Goal: Entertainment & Leisure: Consume media (video, audio)

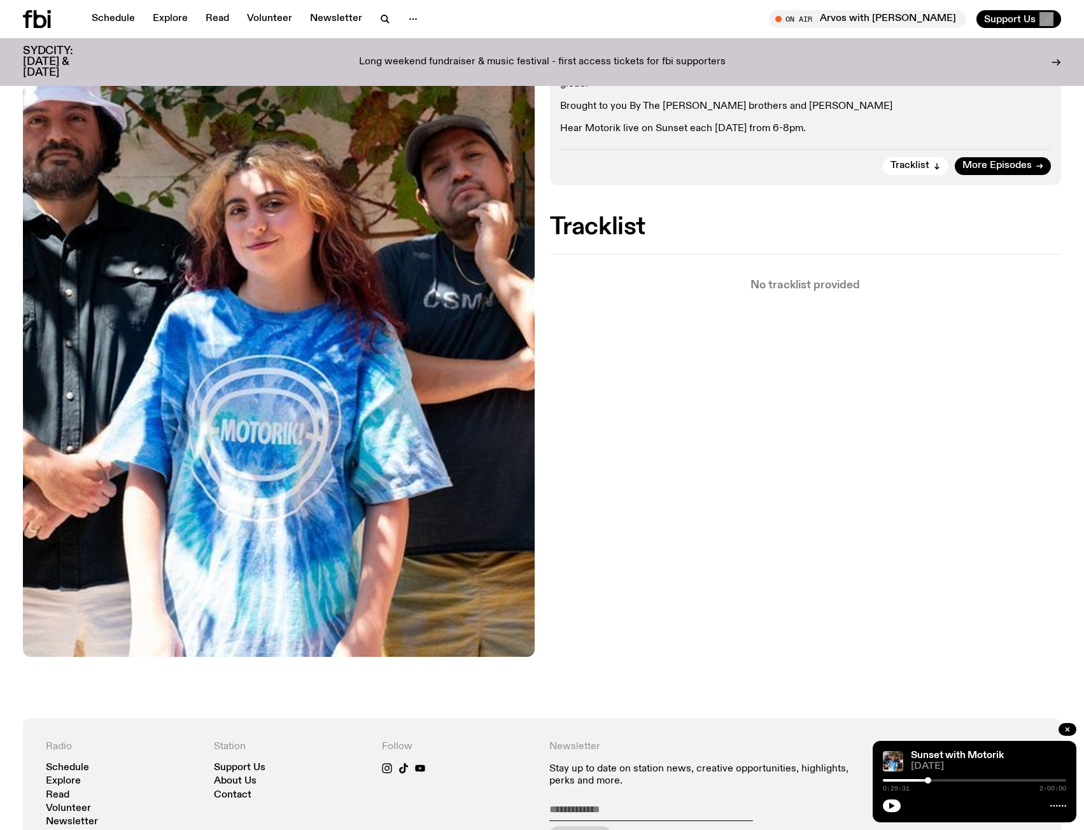
scroll to position [375, 0]
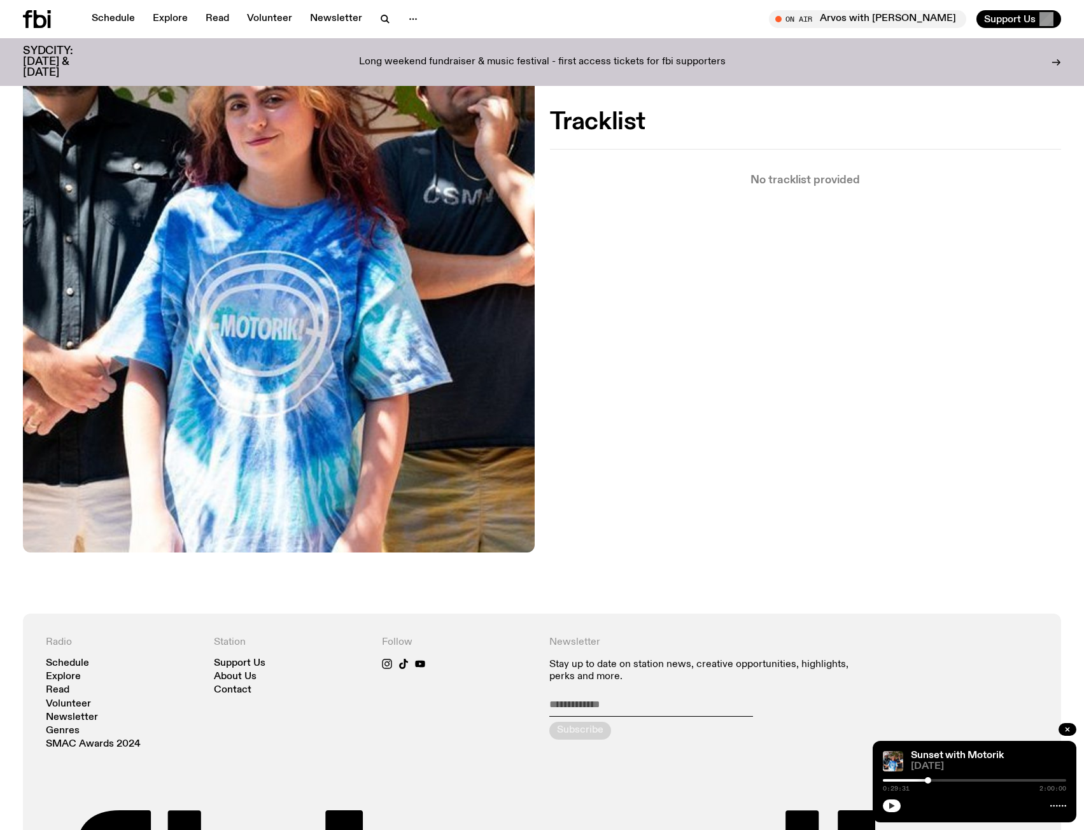
click at [892, 806] on icon "button" at bounding box center [893, 806] width 6 height 6
click at [892, 808] on icon "button" at bounding box center [892, 806] width 8 height 8
click at [892, 807] on icon "button" at bounding box center [893, 806] width 6 height 6
click at [944, 779] on div at bounding box center [974, 780] width 183 height 3
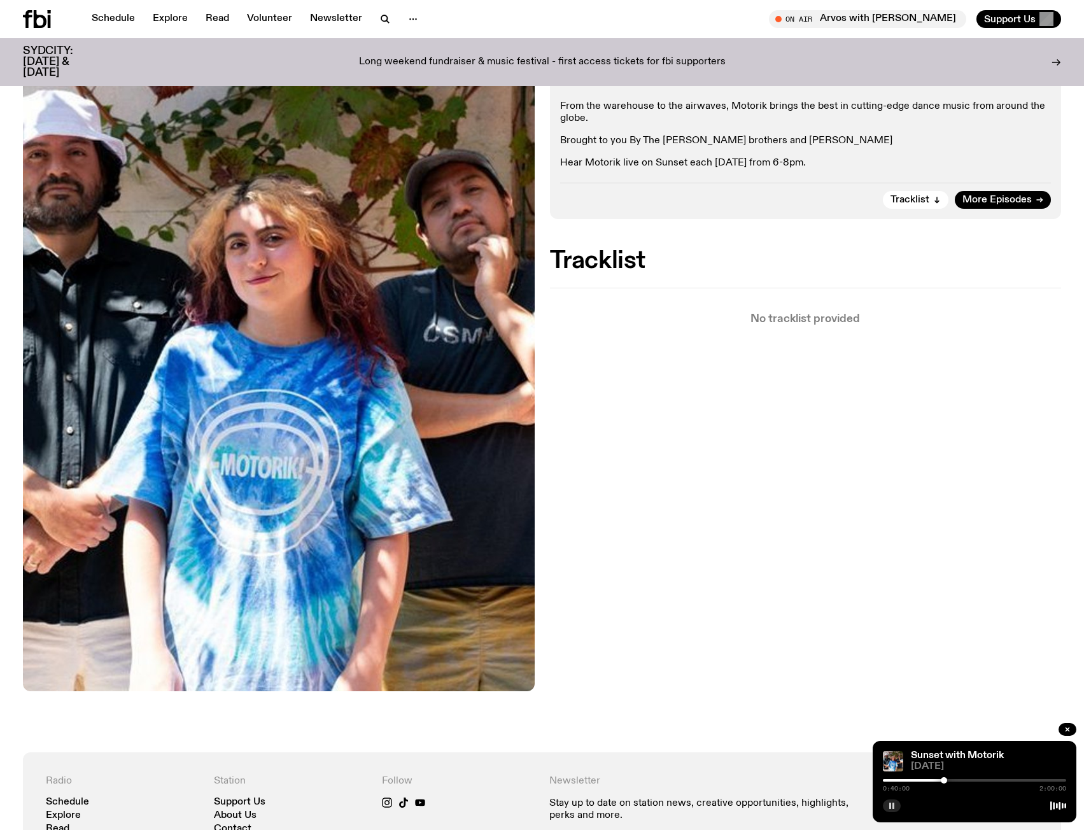
scroll to position [0, 0]
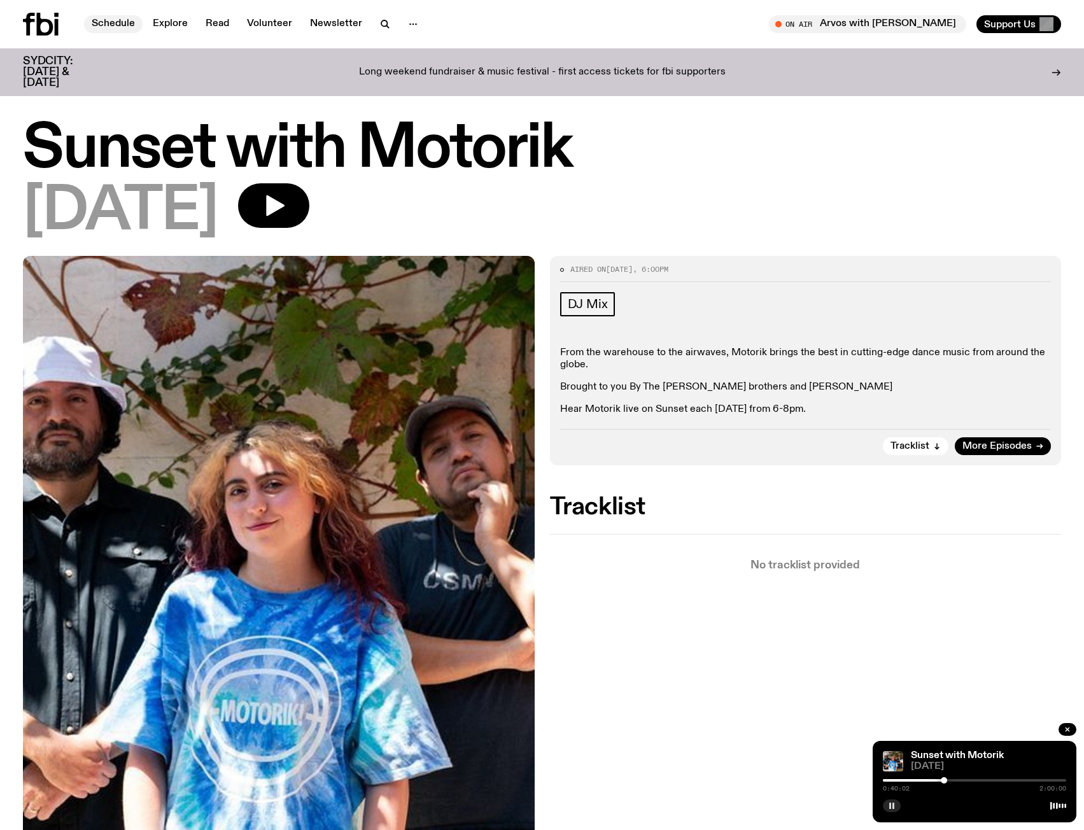
click at [110, 25] on link "Schedule" at bounding box center [113, 24] width 59 height 18
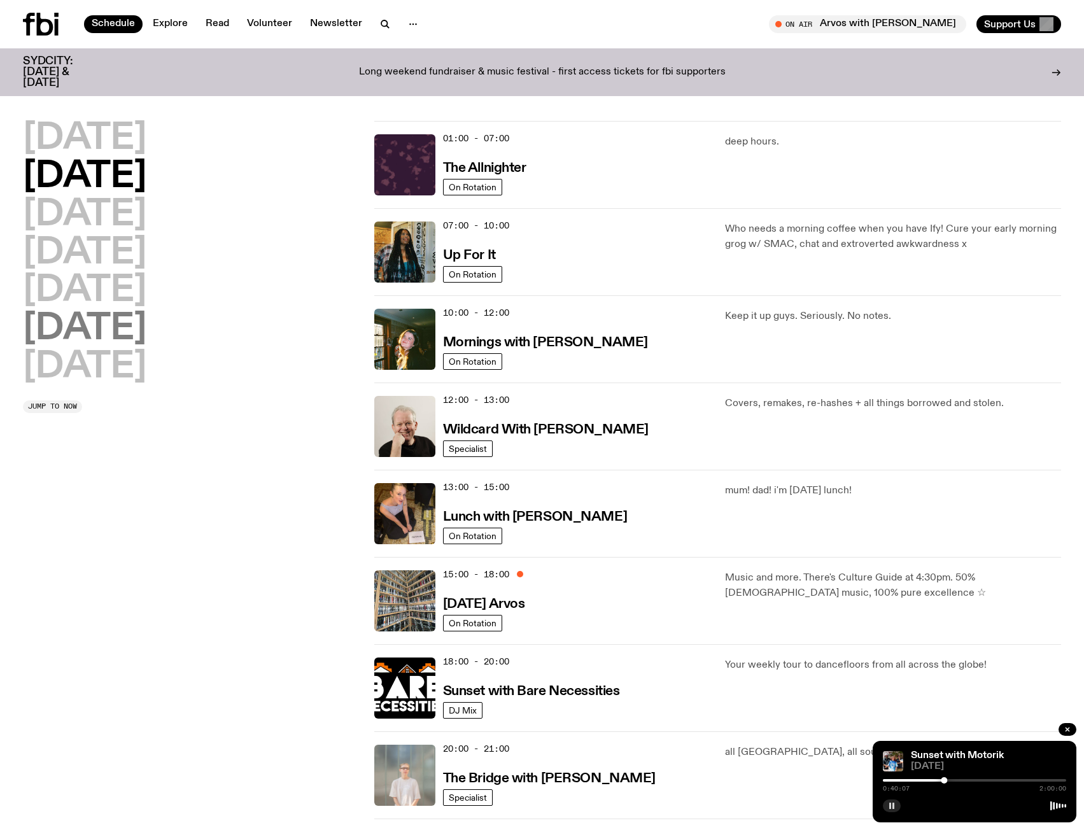
click at [65, 329] on h2 "[DATE]" at bounding box center [85, 329] width 124 height 36
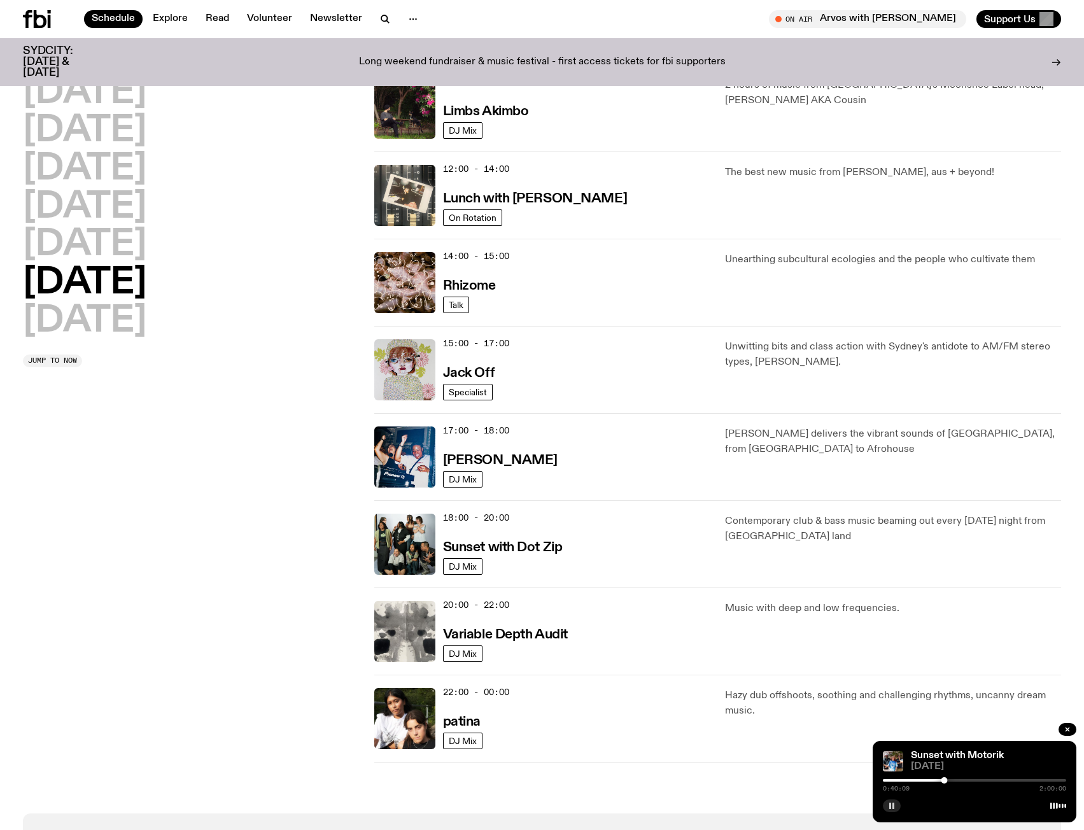
scroll to position [418, 0]
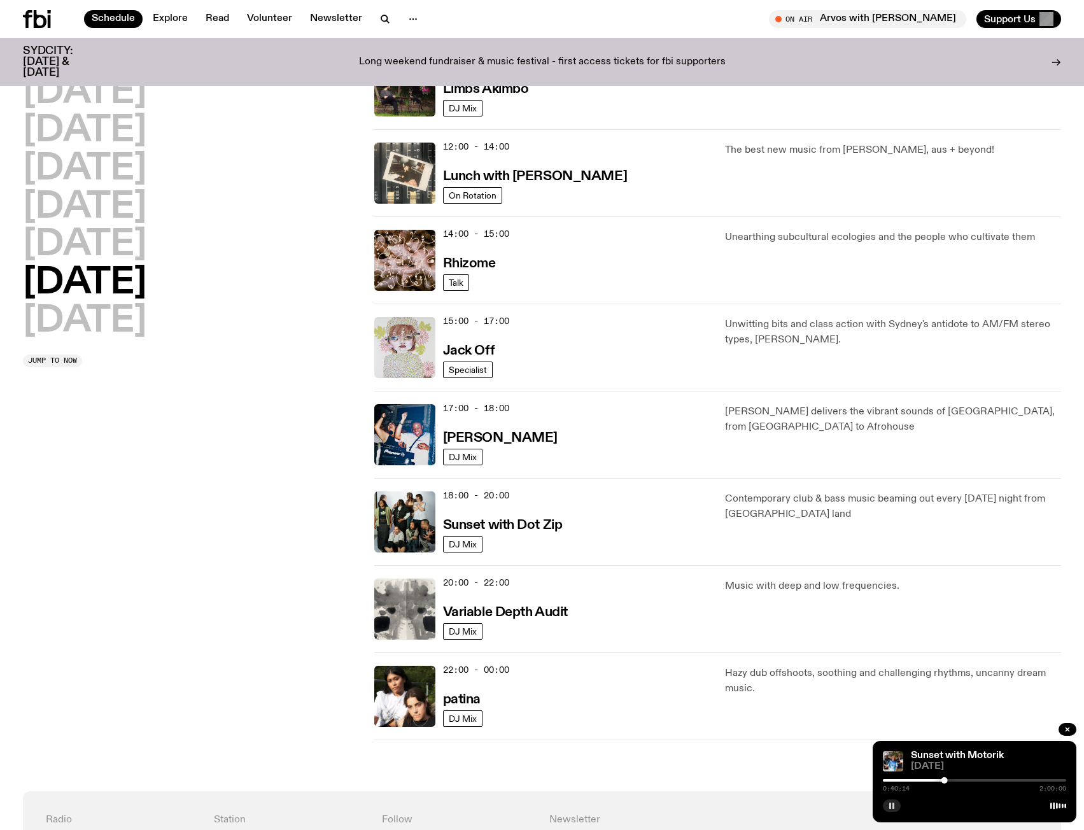
click at [420, 337] on img at bounding box center [404, 347] width 61 height 61
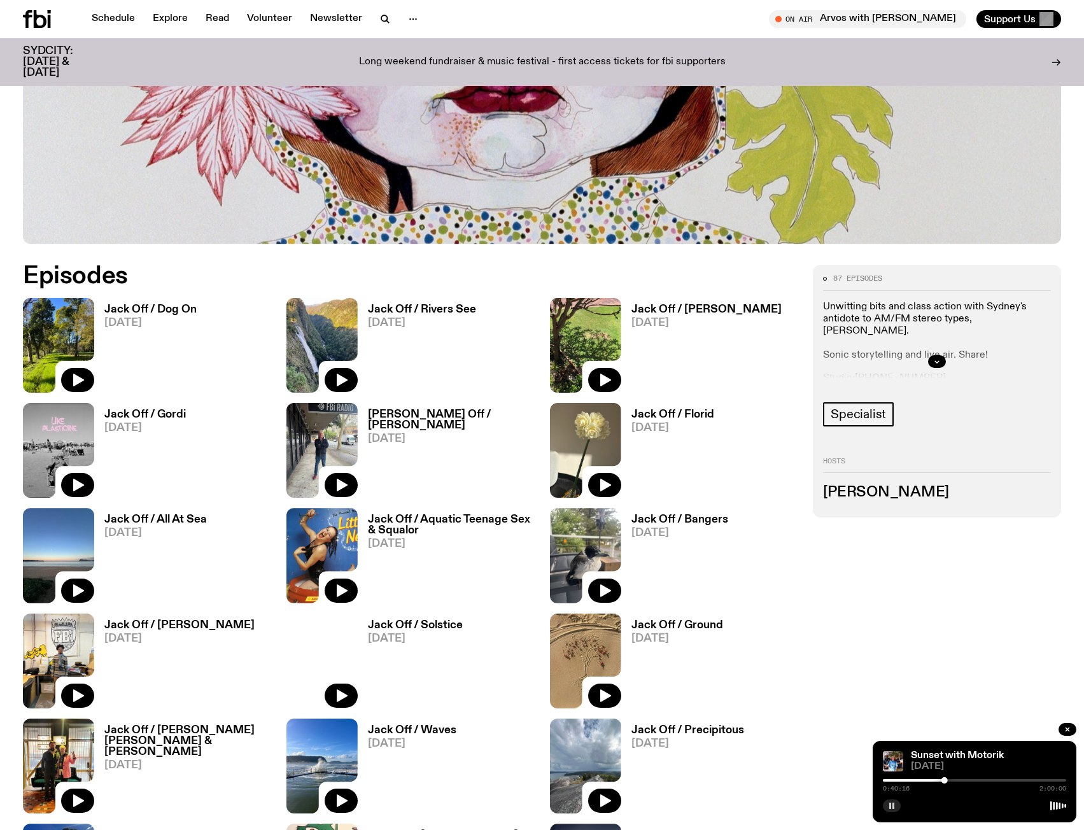
scroll to position [628, 0]
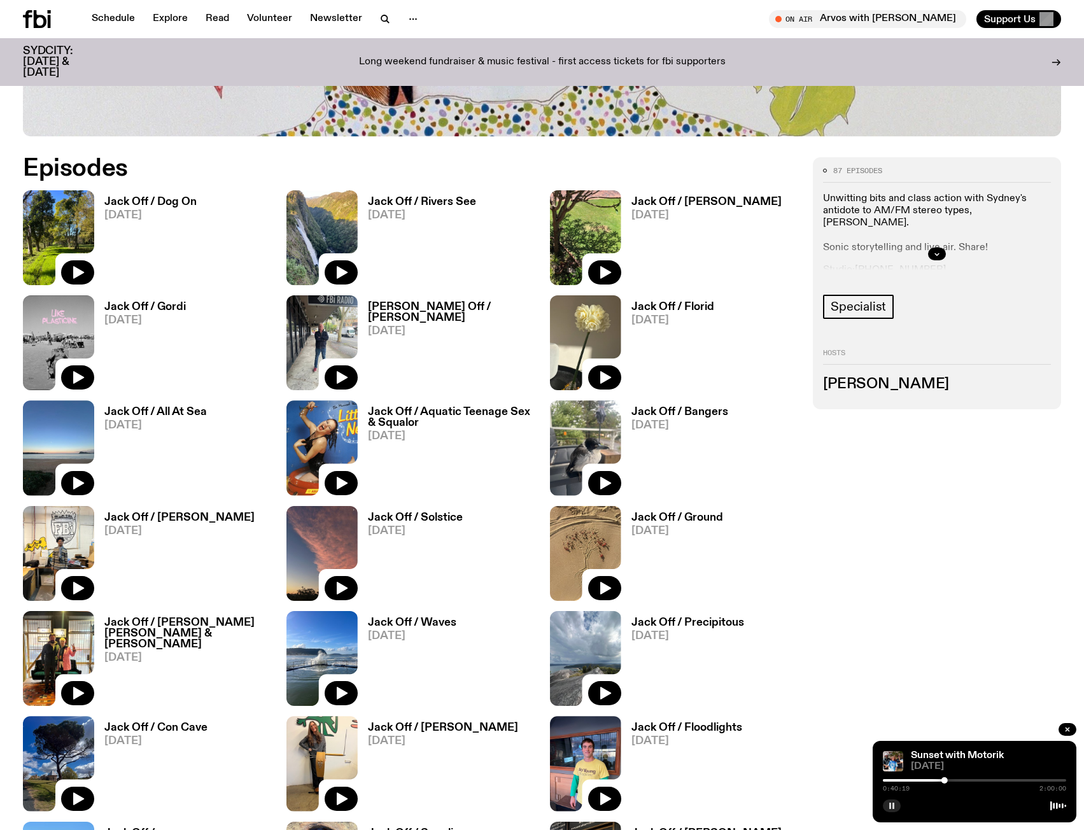
click at [50, 224] on img at bounding box center [58, 237] width 71 height 95
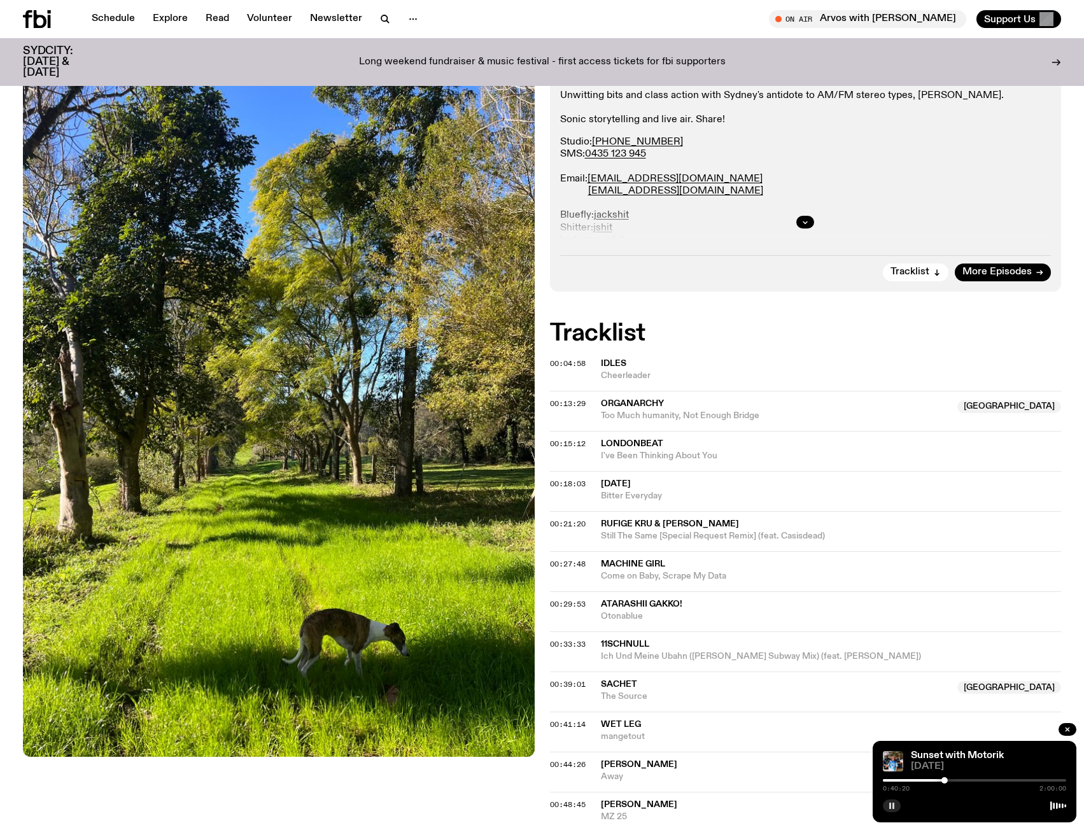
scroll to position [246, 0]
click at [627, 726] on span "Wet Leg" at bounding box center [621, 725] width 40 height 9
click at [1065, 727] on icon "button" at bounding box center [1068, 730] width 8 height 8
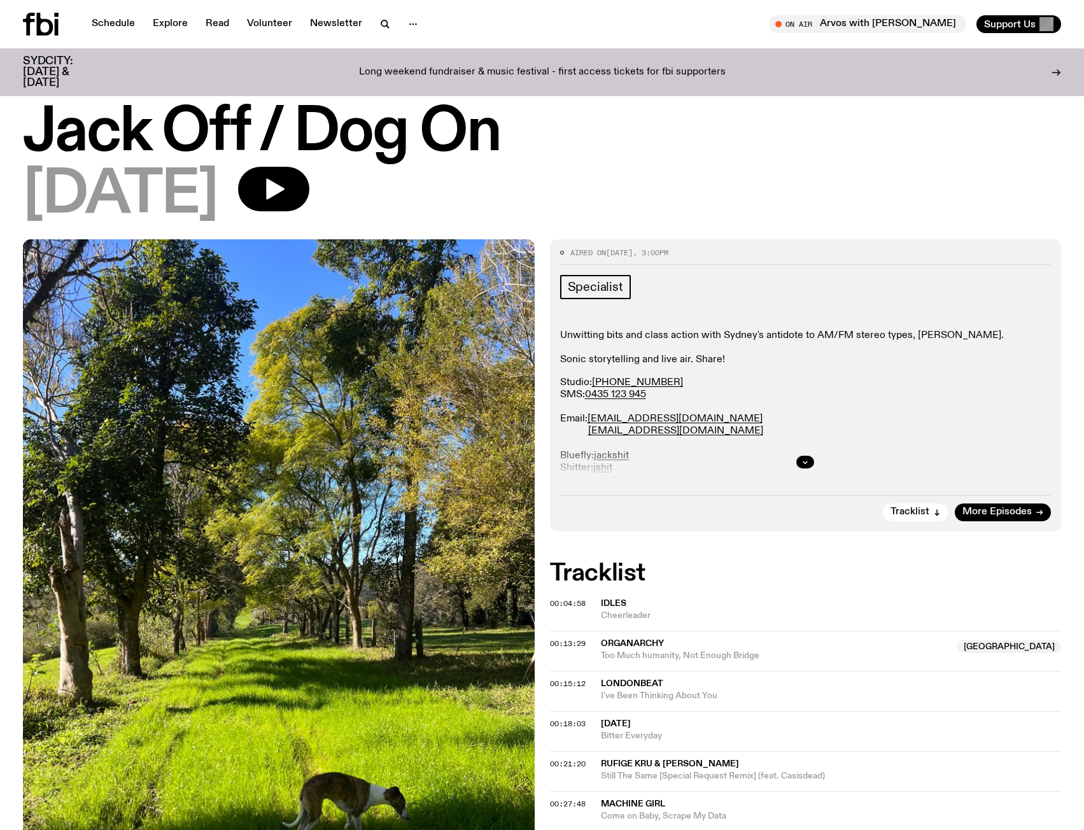
scroll to position [0, 0]
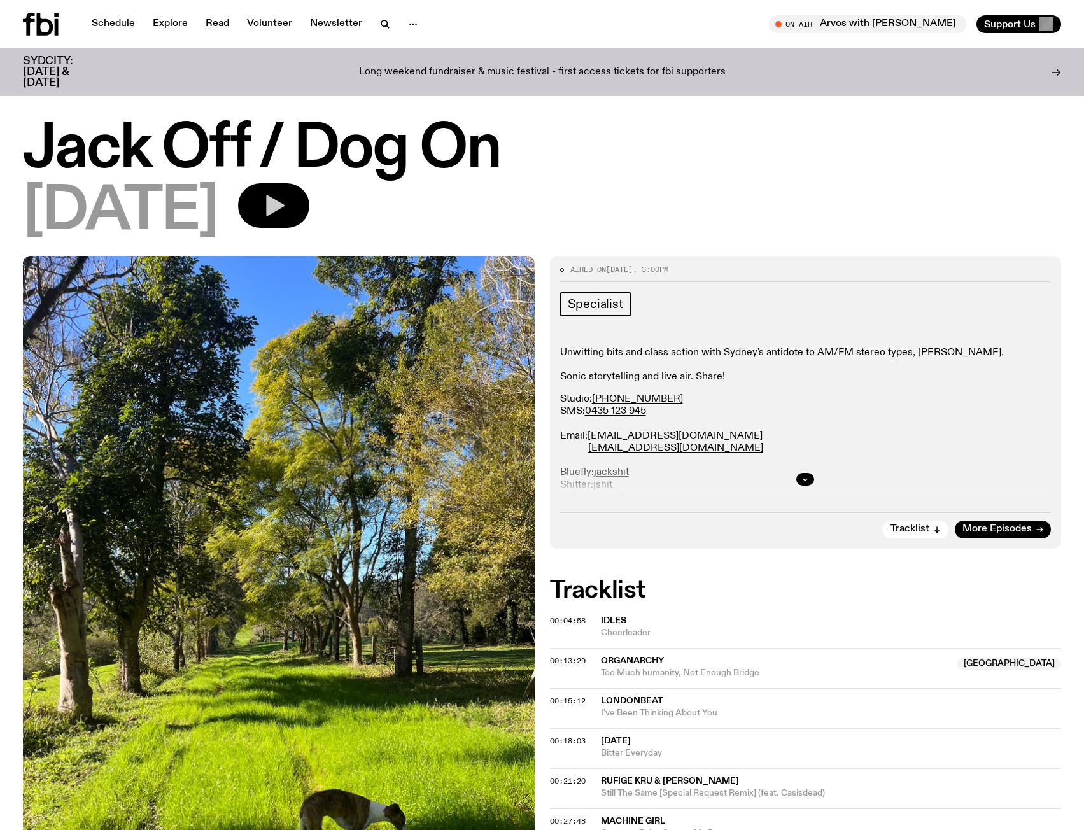
click at [309, 204] on button "button" at bounding box center [273, 205] width 71 height 45
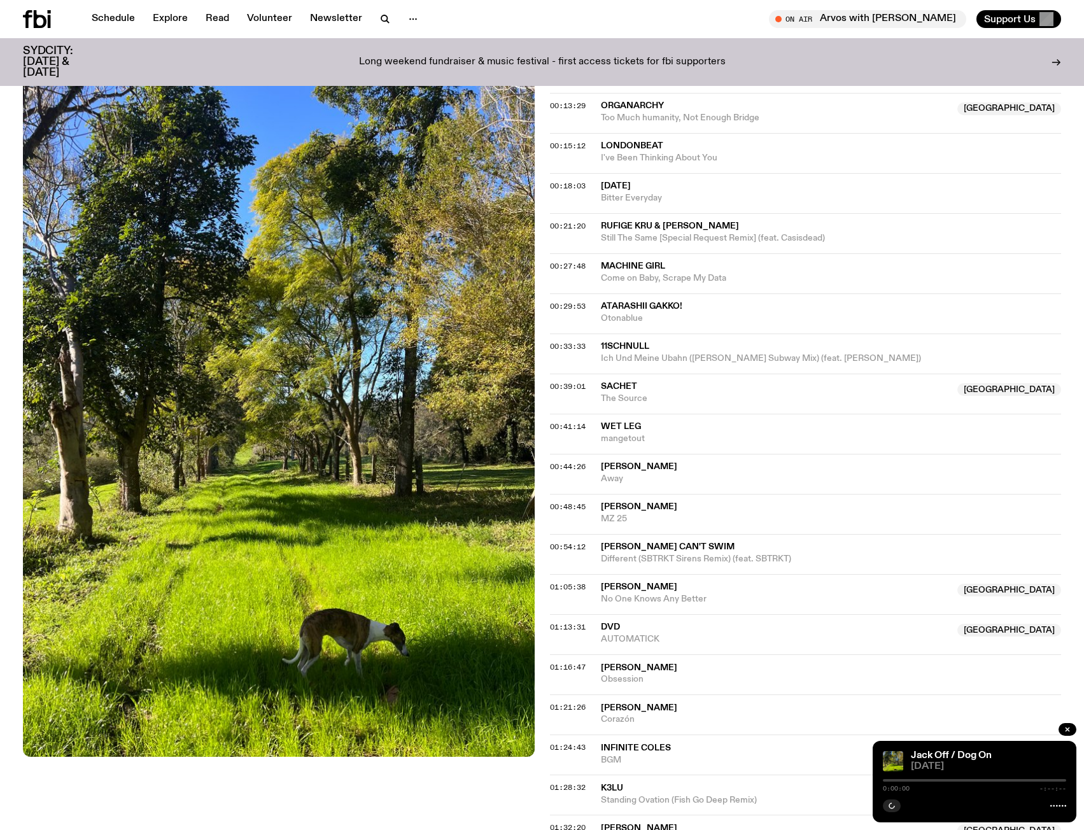
scroll to position [565, 0]
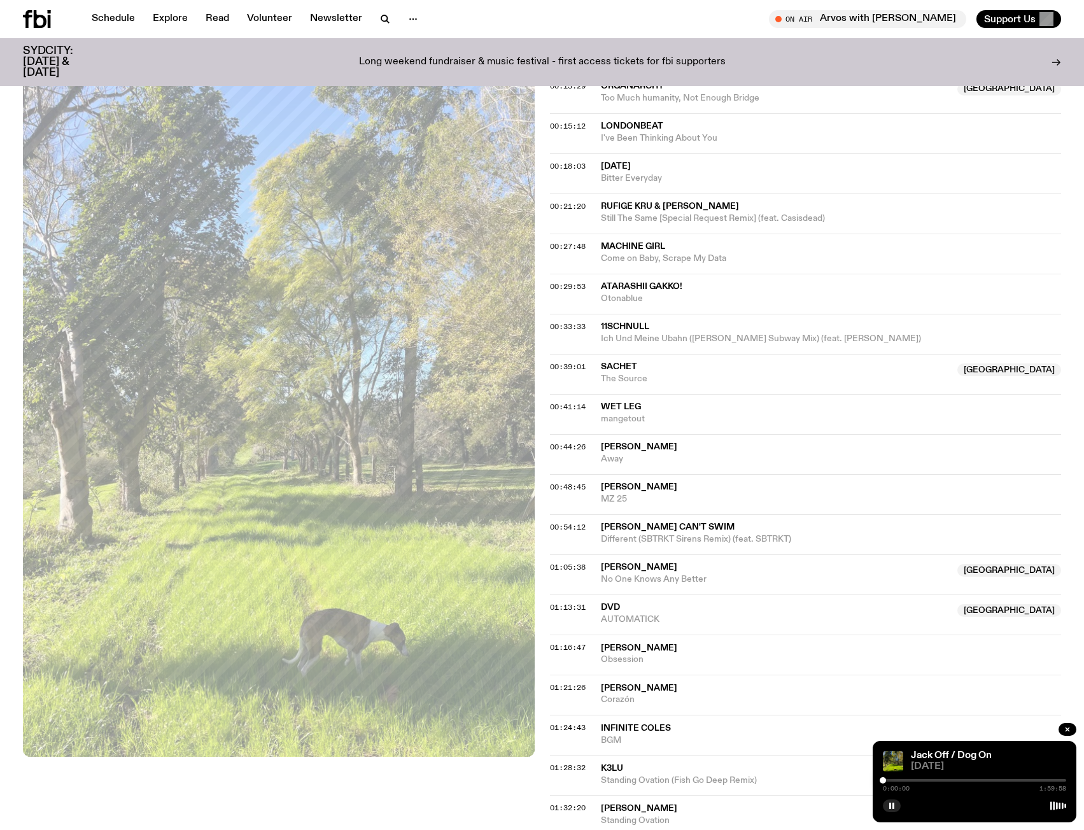
click at [908, 780] on div at bounding box center [974, 780] width 183 height 3
drag, startPoint x: 921, startPoint y: 780, endPoint x: 933, endPoint y: 779, distance: 12.1
click at [925, 780] on div at bounding box center [974, 780] width 183 height 3
click at [949, 779] on div at bounding box center [974, 780] width 183 height 3
click at [944, 779] on div "0:43:20 1:59:58" at bounding box center [974, 784] width 183 height 15
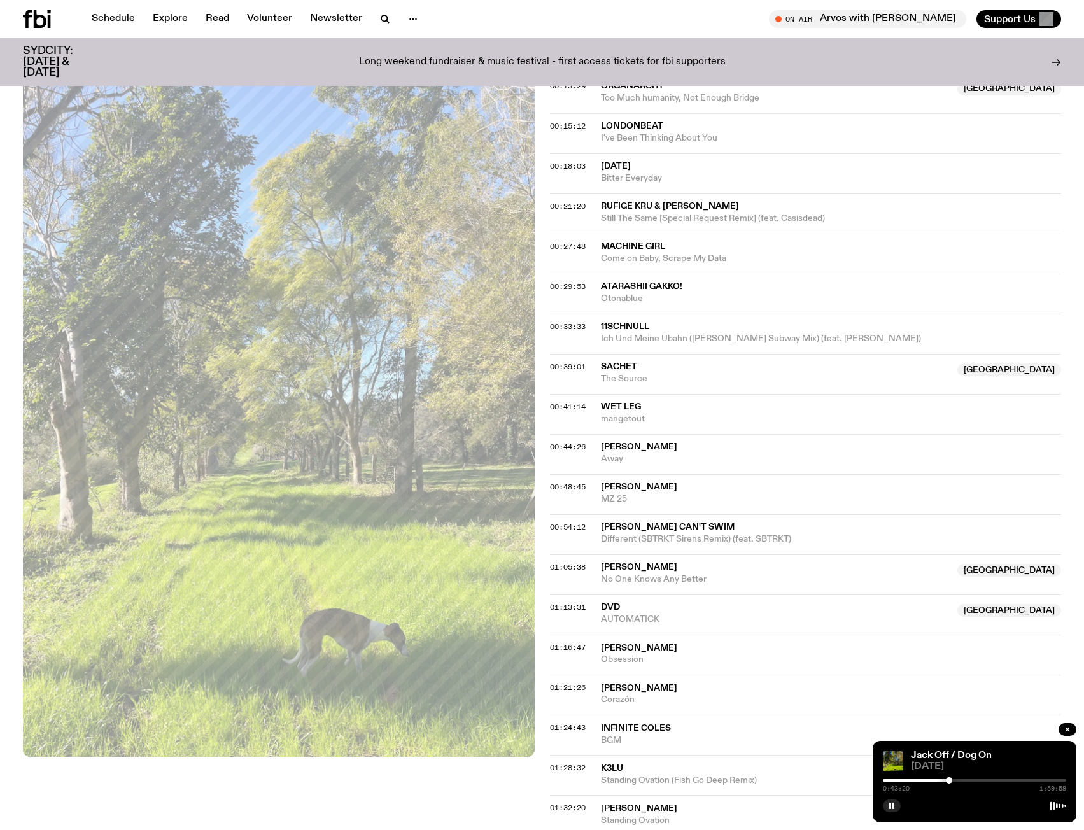
click at [944, 780] on div at bounding box center [857, 780] width 183 height 3
click at [951, 780] on div at bounding box center [974, 780] width 183 height 3
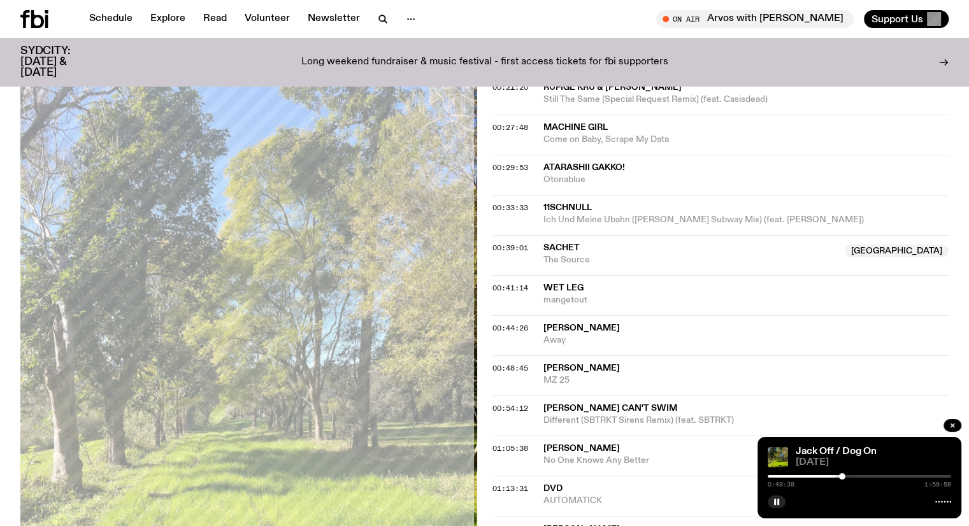
scroll to position [692, 0]
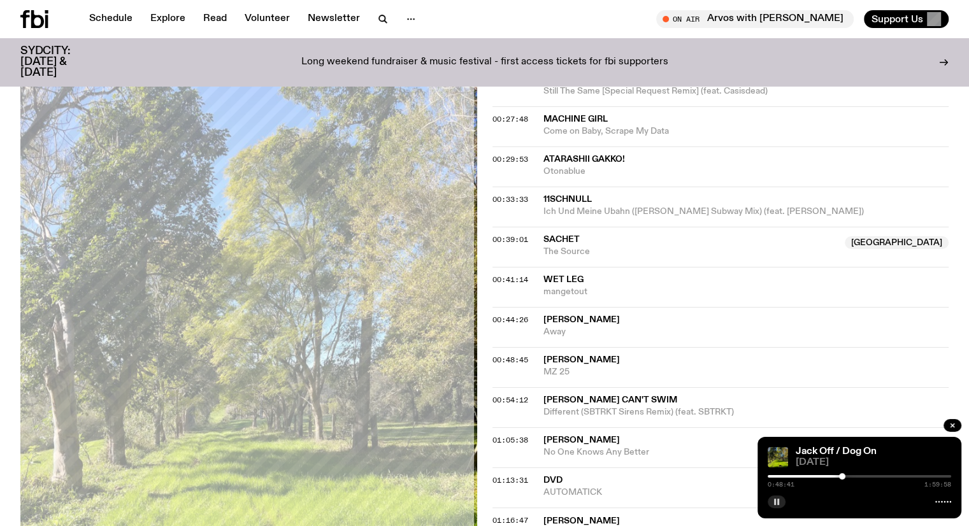
click at [774, 501] on rect "button" at bounding box center [775, 502] width 2 height 6
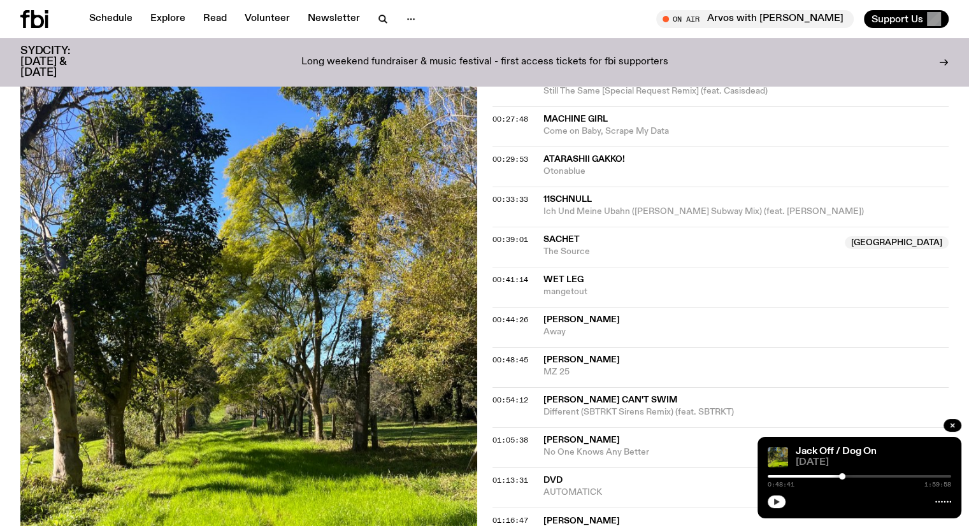
click at [553, 360] on span "[PERSON_NAME]" at bounding box center [581, 359] width 76 height 9
